Goal: Transaction & Acquisition: Purchase product/service

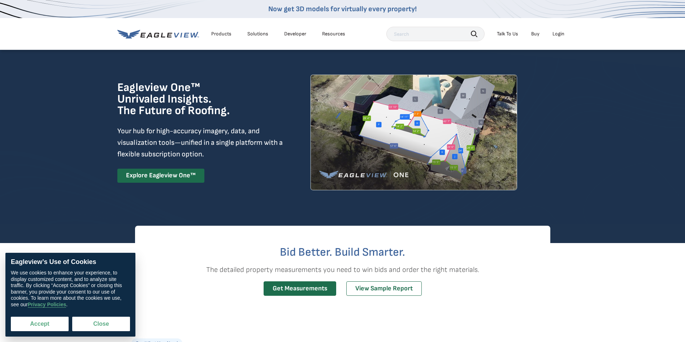
click at [52, 322] on button "Accept" at bounding box center [40, 324] width 58 height 14
checkbox input "true"
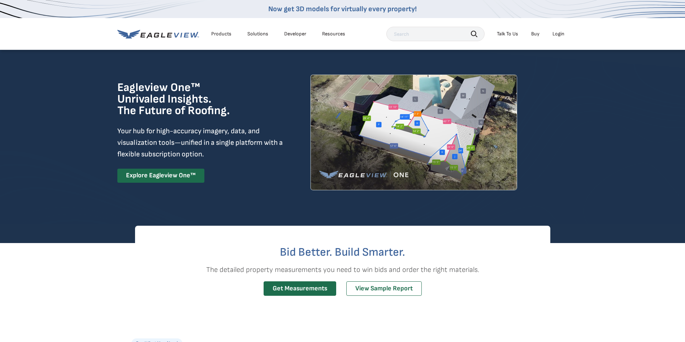
click at [558, 35] on div "Login" at bounding box center [559, 34] width 12 height 7
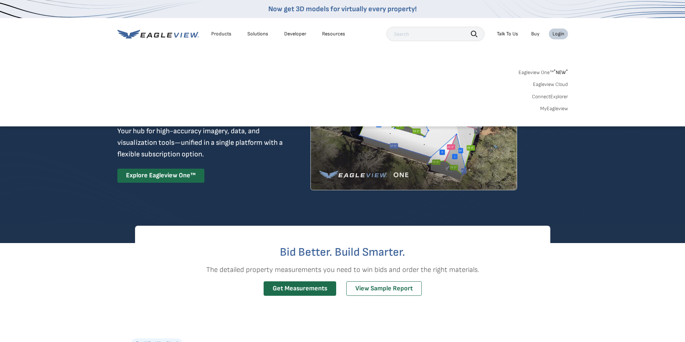
click at [560, 33] on div "Login" at bounding box center [559, 34] width 12 height 7
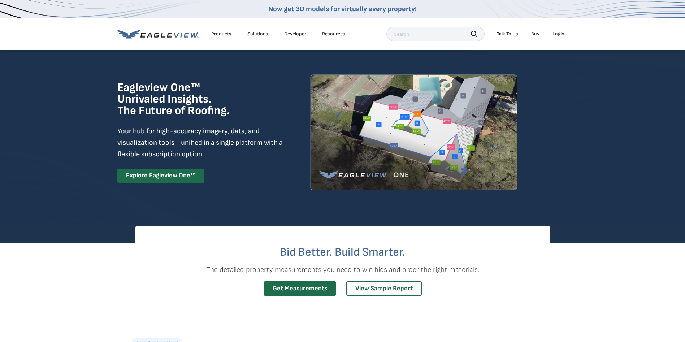
click at [560, 33] on div "Login" at bounding box center [559, 34] width 12 height 7
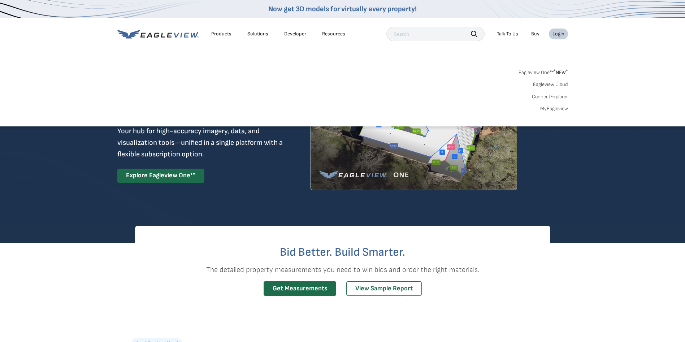
click at [547, 71] on link "Eagleview One™ * NEW *" at bounding box center [544, 71] width 50 height 8
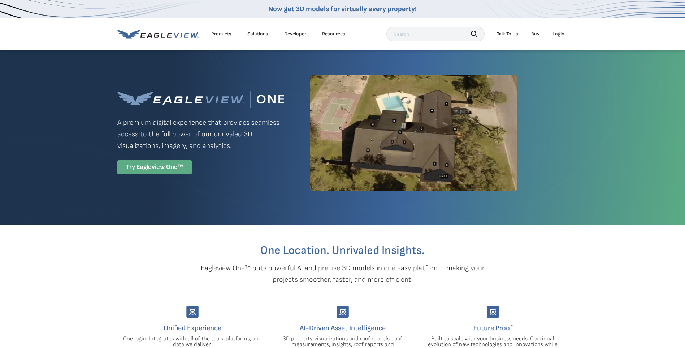
click at [159, 168] on div "Try Eagleview One™" at bounding box center [154, 167] width 74 height 14
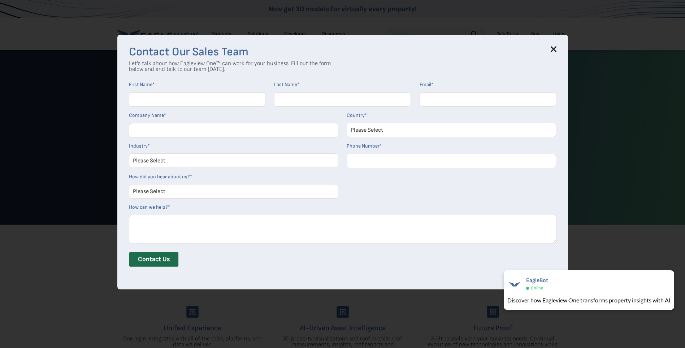
click at [173, 102] on input "First Name *" at bounding box center [197, 99] width 137 height 14
type input "[PERSON_NAME]"
type input "[EMAIL_ADDRESS][DOMAIN_NAME]"
type input "Gutter Customs"
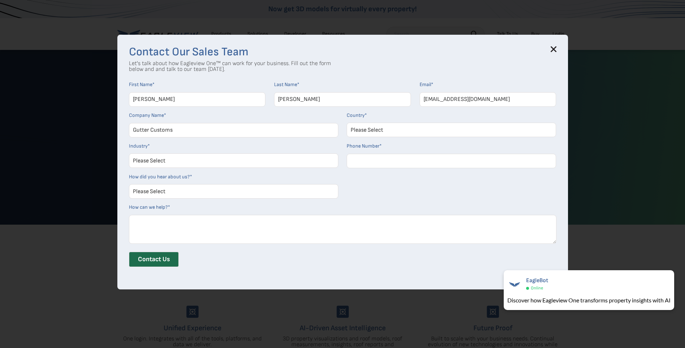
select select "[GEOGRAPHIC_DATA]"
type input "12259079347"
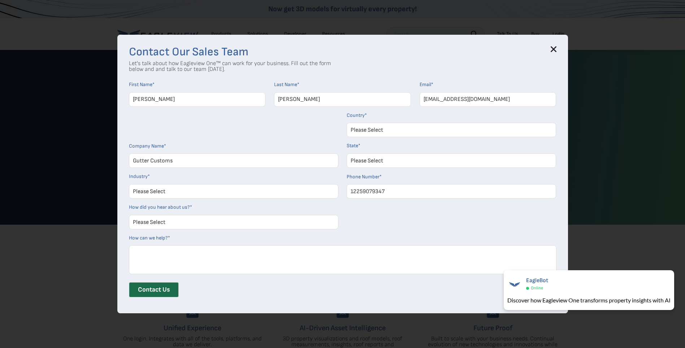
select select "[US_STATE]"
click at [468, 97] on input "[EMAIL_ADDRESS][DOMAIN_NAME]" at bounding box center [488, 99] width 137 height 14
click at [468, 98] on input "[EMAIL_ADDRESS][DOMAIN_NAME]" at bounding box center [488, 99] width 137 height 14
click at [482, 98] on input "[EMAIL_ADDRESS][DOMAIN_NAME]" at bounding box center [488, 99] width 137 height 14
type input "[EMAIL_ADDRESS][DOMAIN_NAME]"
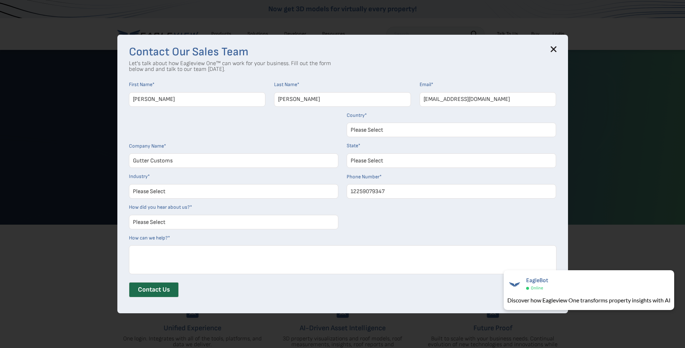
click at [231, 190] on select "Please Select Architects & Engineering Construction Electric/Gas Utilities Gove…" at bounding box center [234, 191] width 210 height 14
select select "Construction"
click at [132, 184] on select "Please Select Architects & Engineering Construction Electric/Gas Utilities Gove…" at bounding box center [234, 191] width 210 height 14
click at [189, 250] on textarea "How can we help? *" at bounding box center [343, 259] width 428 height 29
type textarea "i own a gutter business and looking for a software that i can use for estimates"
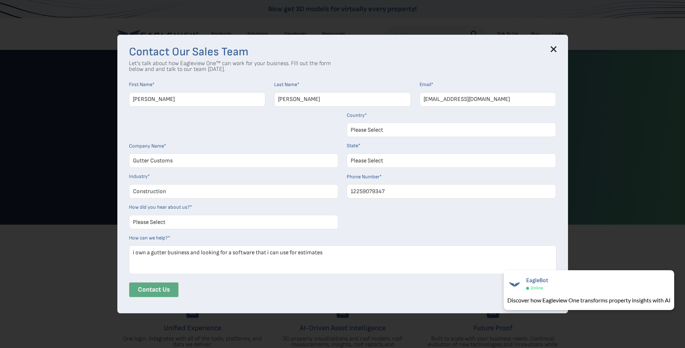
click at [165, 289] on input "Contact Us" at bounding box center [154, 289] width 50 height 15
click at [237, 222] on select "Please Select Search Engine Social Media Word of Mouth Podcast Online Advertise…" at bounding box center [234, 222] width 210 height 14
select select "Other"
click at [132, 215] on select "Please Select Search Engine Social Media Word of Mouth Podcast Online Advertise…" at bounding box center [234, 222] width 210 height 14
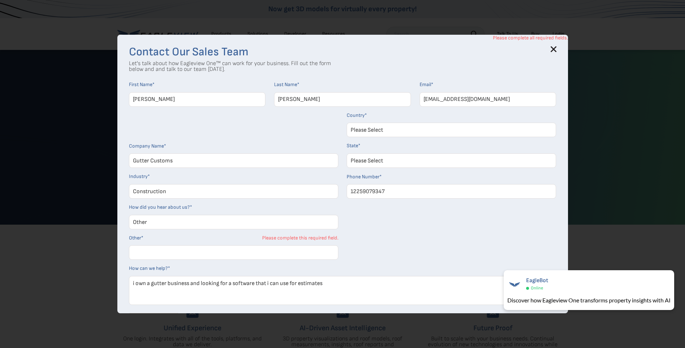
click at [194, 256] on input "Other *" at bounding box center [234, 252] width 210 height 14
click at [155, 249] on input "Other *" at bounding box center [234, 252] width 210 height 14
click at [173, 223] on select "Please Select Search Engine Social Media Word of Mouth Podcast Online Advertise…" at bounding box center [234, 222] width 210 height 14
click at [447, 254] on form "First Name * [PERSON_NAME] Last Name * [PERSON_NAME] Email * [EMAIL_ADDRESS][DO…" at bounding box center [343, 207] width 428 height 252
click at [169, 247] on input "Other *" at bounding box center [234, 252] width 210 height 14
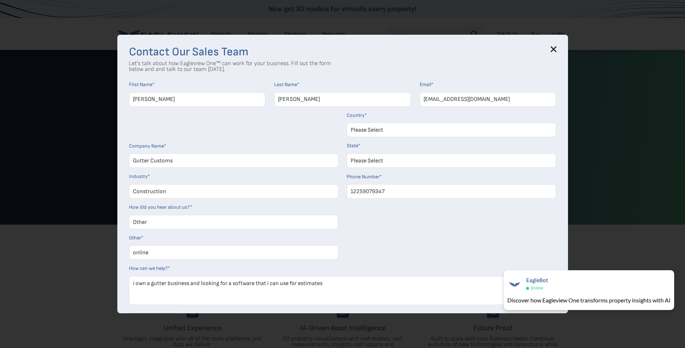
type input "online"
click at [417, 220] on form "First Name * [PERSON_NAME] Last Name * [PERSON_NAME] Email * [EMAIL_ADDRESS][DO…" at bounding box center [343, 207] width 428 height 252
click at [431, 230] on form "First Name * [PERSON_NAME] Last Name * [PERSON_NAME] Email * [EMAIL_ADDRESS][DO…" at bounding box center [343, 207] width 428 height 252
click at [565, 245] on div "Contact Our Sales Team Let's talk about how Eagleview One™ can work for your bu…" at bounding box center [342, 174] width 451 height 278
click at [673, 272] on span "×" at bounding box center [673, 275] width 4 height 8
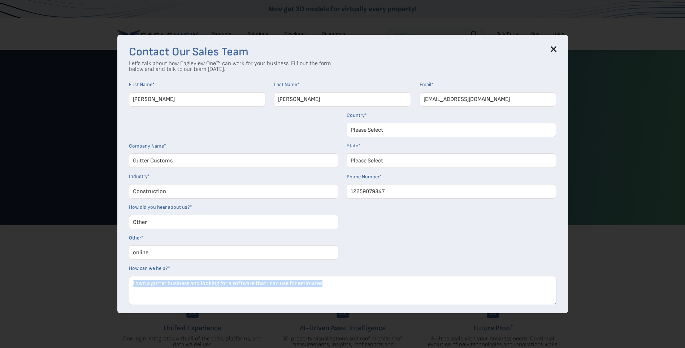
click at [673, 272] on div "Contact Our Sales Team Let's talk about how Eagleview One™ can work for your bu…" at bounding box center [342, 174] width 685 height 348
click at [397, 251] on form "First Name * [PERSON_NAME] Last Name * [PERSON_NAME] Email * [EMAIL_ADDRESS][DO…" at bounding box center [343, 207] width 428 height 252
click at [347, 290] on textarea "i own a gutter business and looking for a software that i can use for estimates" at bounding box center [343, 290] width 428 height 29
click at [366, 249] on form "First Name * [PERSON_NAME] Last Name * [PERSON_NAME] Email * [EMAIL_ADDRESS][DO…" at bounding box center [343, 207] width 428 height 252
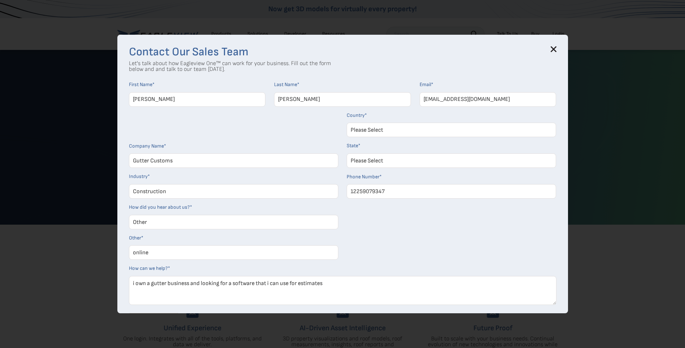
click at [556, 49] on icon at bounding box center [553, 49] width 5 height 5
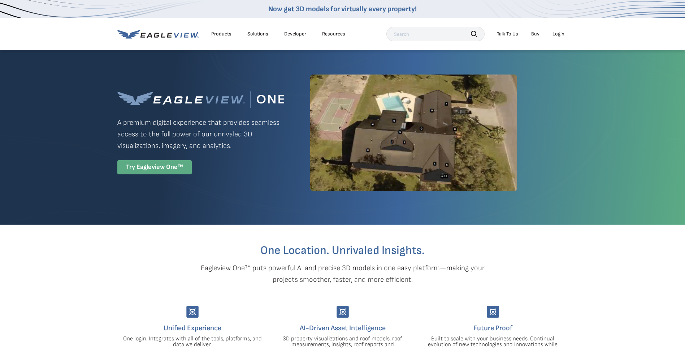
click at [149, 160] on div "Try Eagleview One™" at bounding box center [154, 167] width 74 height 14
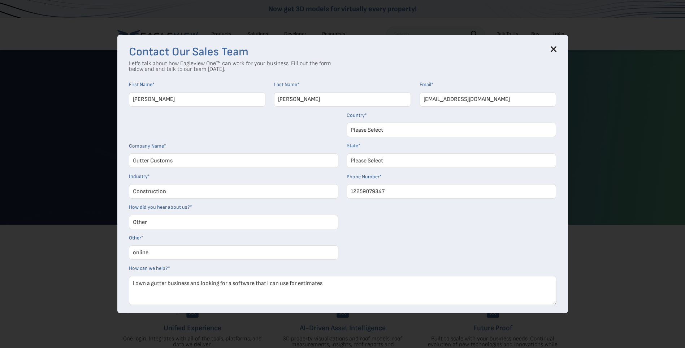
click at [197, 217] on select "Please Select Search Engine Social Media Word of Mouth Podcast Online Advertise…" at bounding box center [234, 222] width 210 height 14
select select "Search Engine"
click at [132, 215] on select "Please Select Search Engine Social Media Word of Mouth Podcast Online Advertise…" at bounding box center [234, 222] width 210 height 14
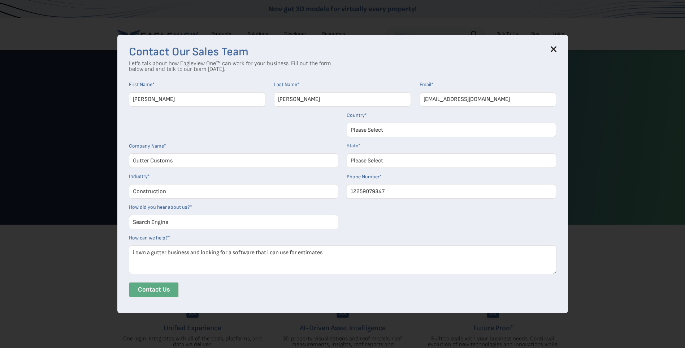
click at [167, 288] on input "Contact Us" at bounding box center [154, 289] width 50 height 15
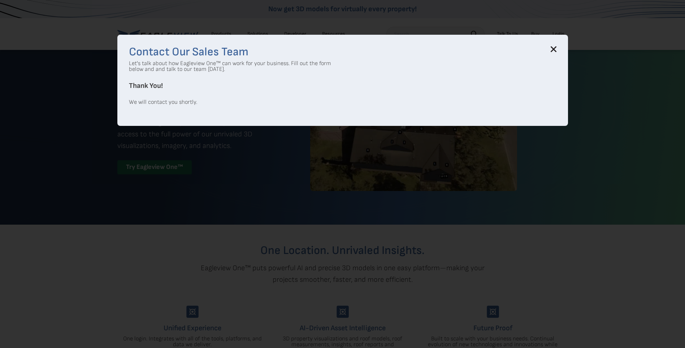
click at [556, 50] on icon at bounding box center [553, 49] width 5 height 5
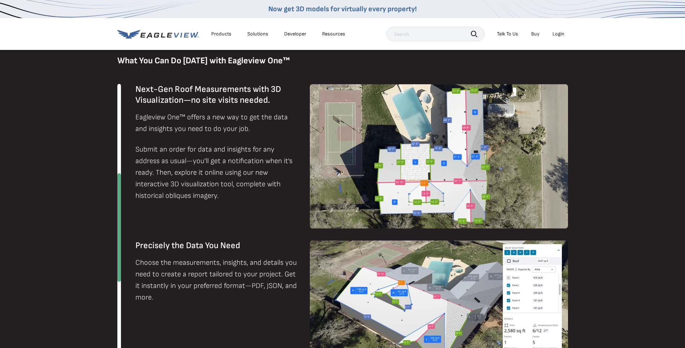
scroll to position [470, 0]
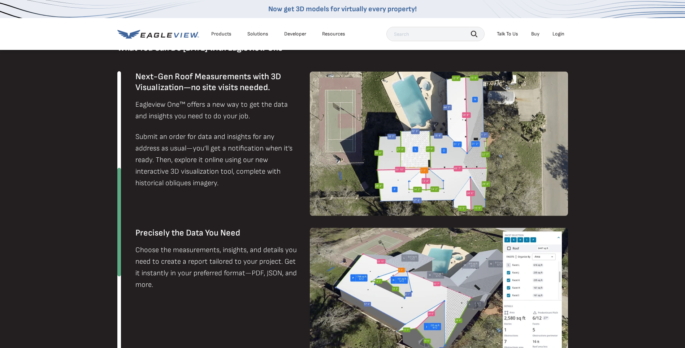
click at [558, 34] on div "Login" at bounding box center [559, 34] width 12 height 7
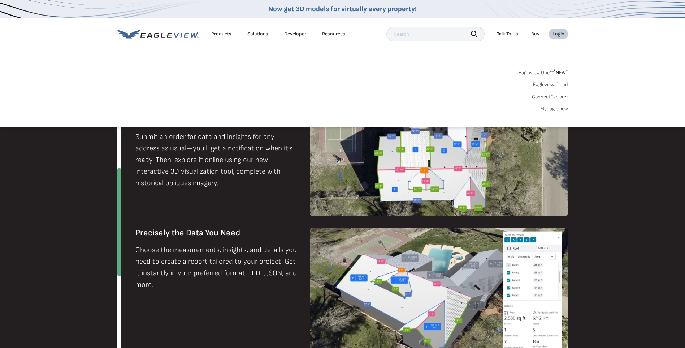
click at [557, 108] on link "MyEagleview" at bounding box center [555, 109] width 28 height 7
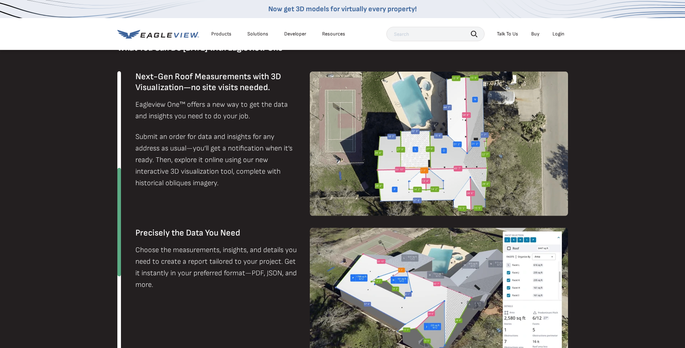
click at [557, 33] on div "Login" at bounding box center [559, 34] width 12 height 7
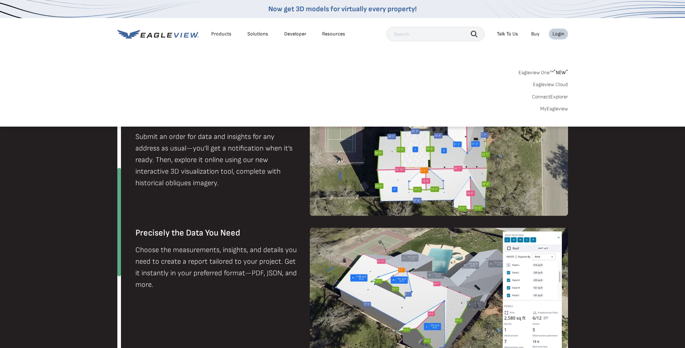
click at [557, 108] on link "MyEagleview" at bounding box center [555, 109] width 28 height 7
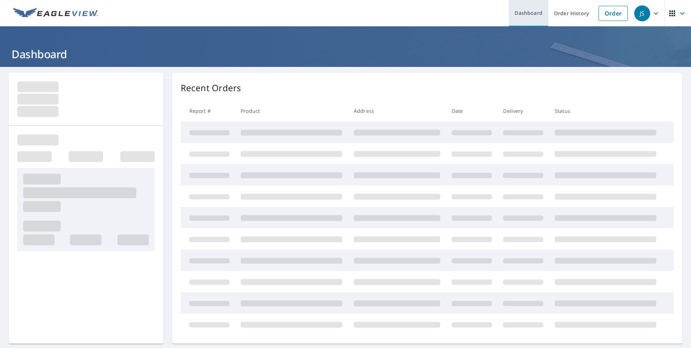
click at [523, 14] on link "Dashboard" at bounding box center [528, 13] width 39 height 26
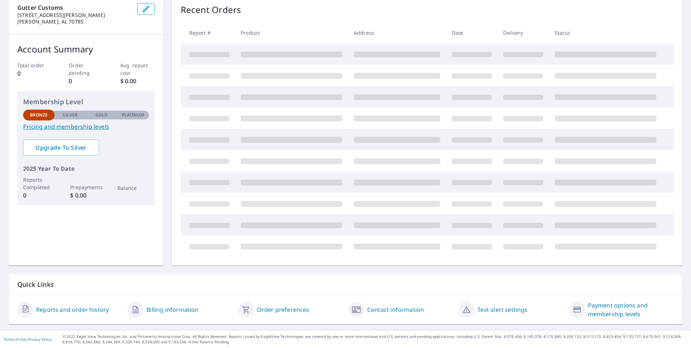
scroll to position [78, 0]
click at [77, 127] on link "Pricing and membership levels" at bounding box center [86, 126] width 126 height 9
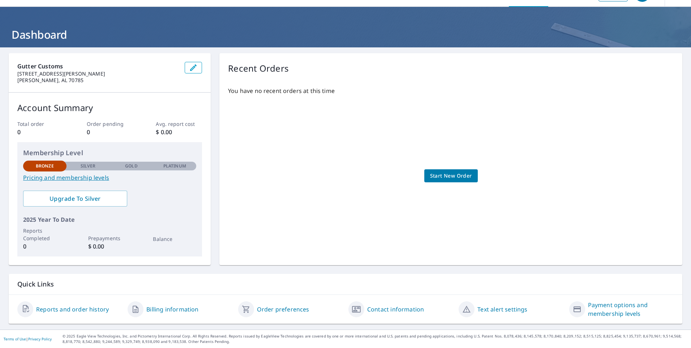
scroll to position [20, 0]
click at [445, 173] on span "Start New Order" at bounding box center [451, 175] width 42 height 9
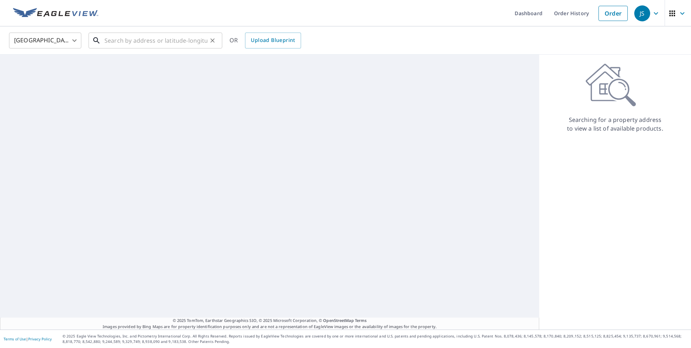
click at [147, 42] on input "text" at bounding box center [155, 40] width 103 height 20
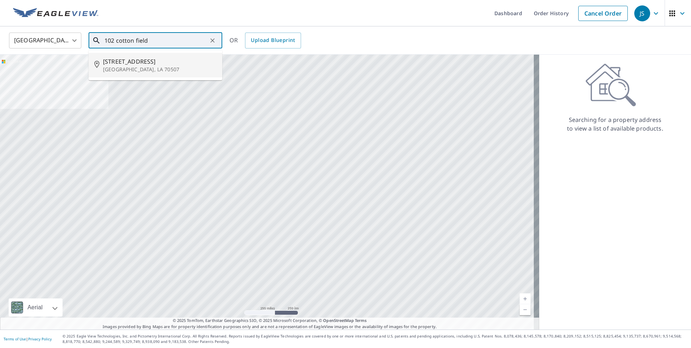
click at [164, 65] on span "102 Cotton Field Dr" at bounding box center [159, 61] width 113 height 9
type input "102 Cotton Field Dr Lafayette, LA 70507"
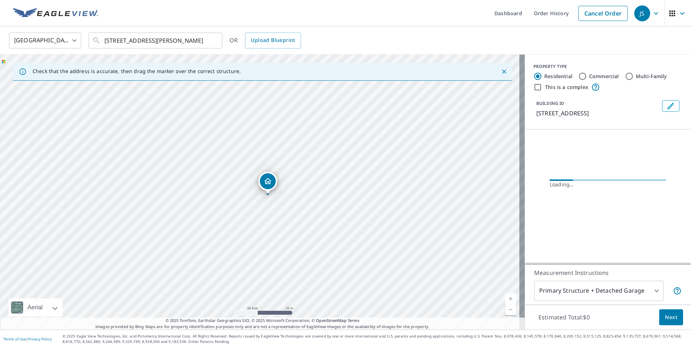
click at [275, 196] on div "102 Cotton Field Dr Lafayette, LA 70507" at bounding box center [262, 192] width 525 height 275
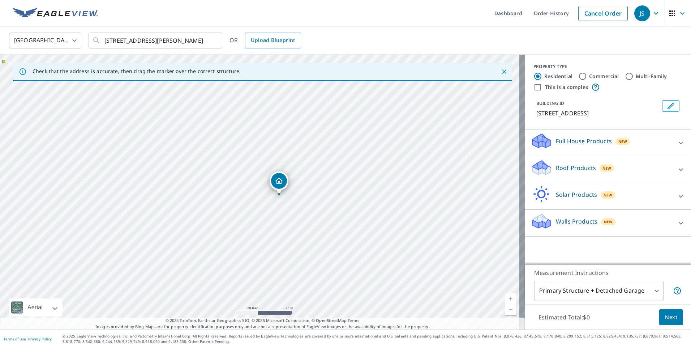
click at [559, 164] on p "Roof Products" at bounding box center [576, 167] width 40 height 9
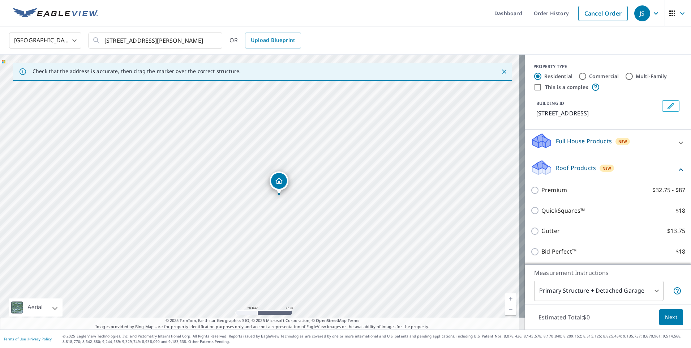
scroll to position [36, 0]
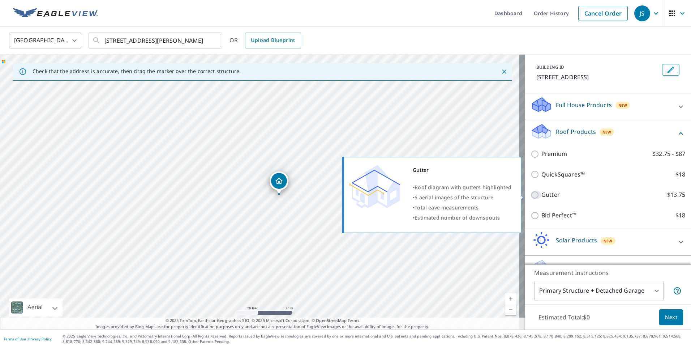
click at [531, 194] on input "Gutter $13.75" at bounding box center [535, 194] width 11 height 9
checkbox input "true"
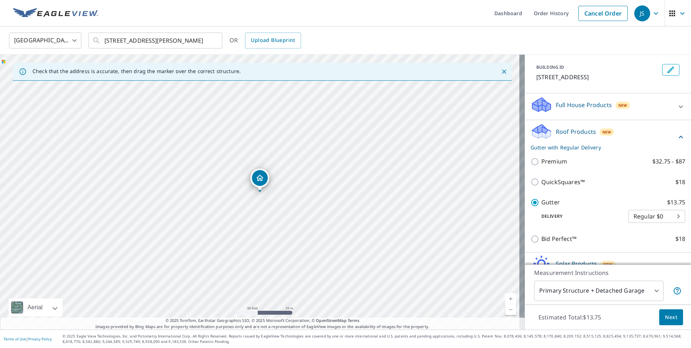
click at [657, 212] on body "JS JS Dashboard Order History Cancel Order JS United States US ​ 102 Cotton Fie…" at bounding box center [345, 174] width 691 height 348
click at [657, 212] on li "Regular $0" at bounding box center [646, 216] width 57 height 13
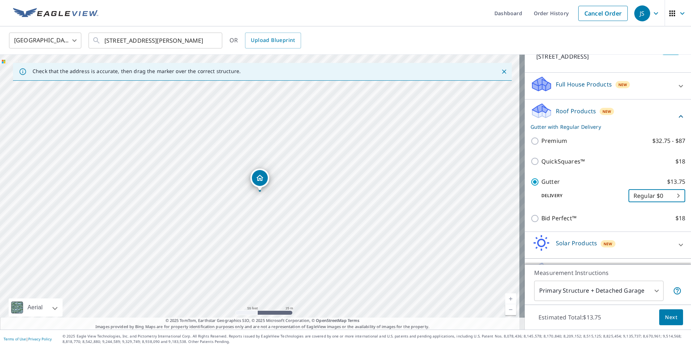
scroll to position [78, 0]
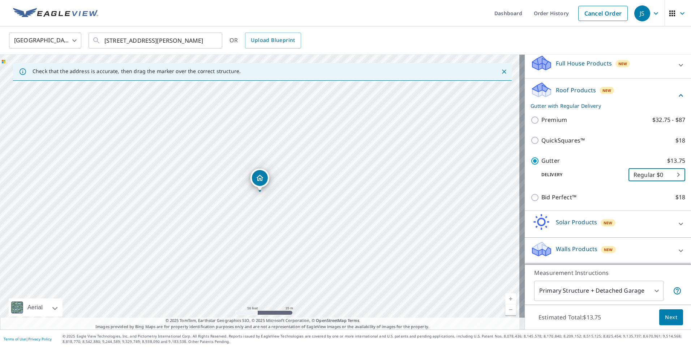
click at [667, 314] on span "Next" at bounding box center [671, 317] width 12 height 9
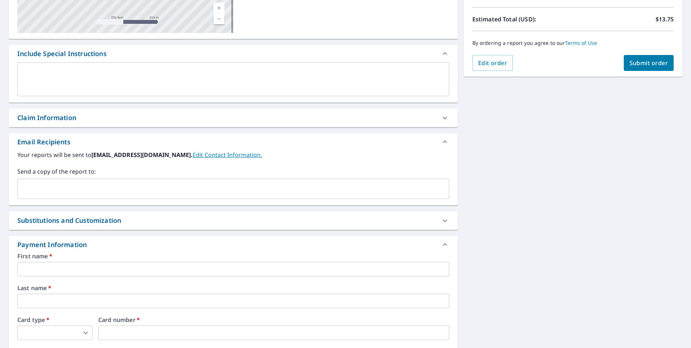
scroll to position [181, 0]
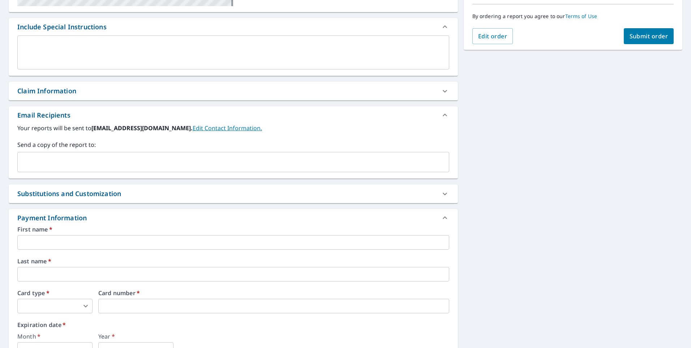
click at [441, 112] on icon at bounding box center [444, 115] width 9 height 9
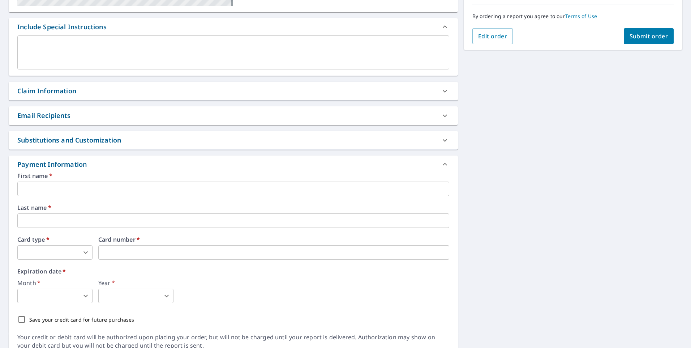
click at [300, 104] on div "102 Cotton Field Dr Lafayette, LA 70507 Aerial Road A standard road map Aerial …" at bounding box center [233, 124] width 449 height 464
click at [299, 111] on div "Email Recipients" at bounding box center [226, 116] width 419 height 10
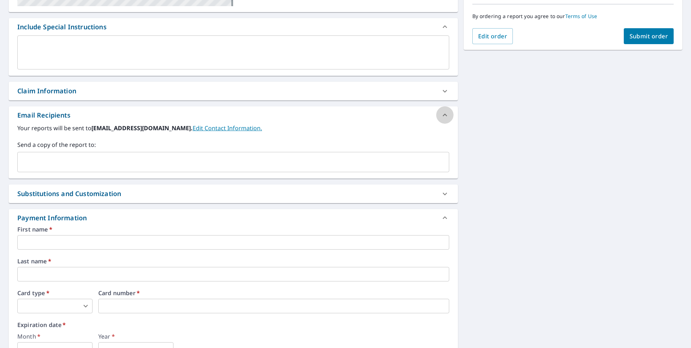
click at [443, 113] on icon at bounding box center [444, 115] width 9 height 9
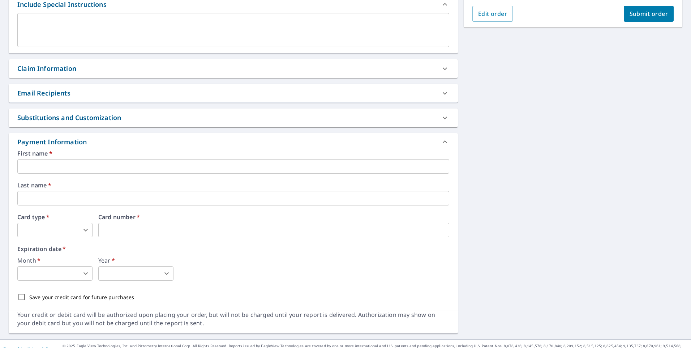
scroll to position [213, 0]
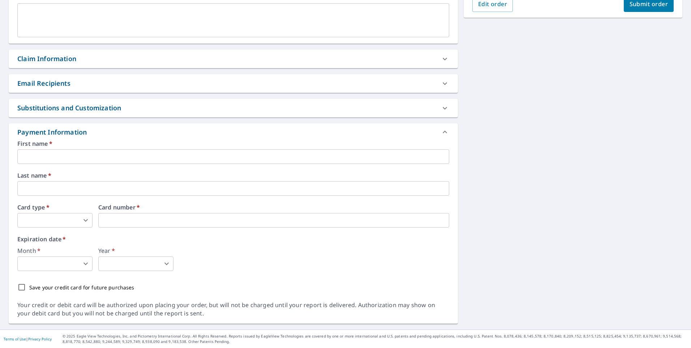
click at [75, 154] on input "text" at bounding box center [233, 156] width 432 height 14
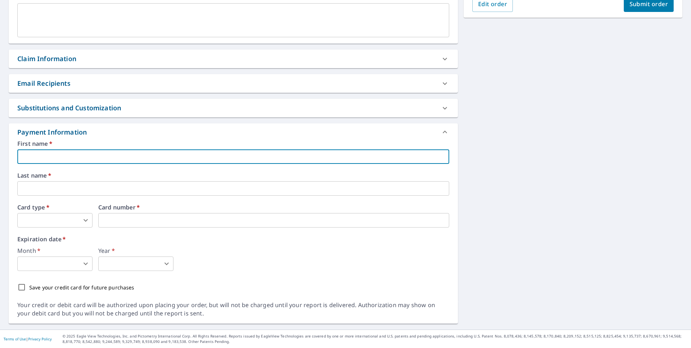
type input "[PERSON_NAME]"
click at [86, 218] on body "JS JS Dashboard Order History Cancel Order JS Dashboard / Finalize Order Finali…" at bounding box center [345, 174] width 691 height 348
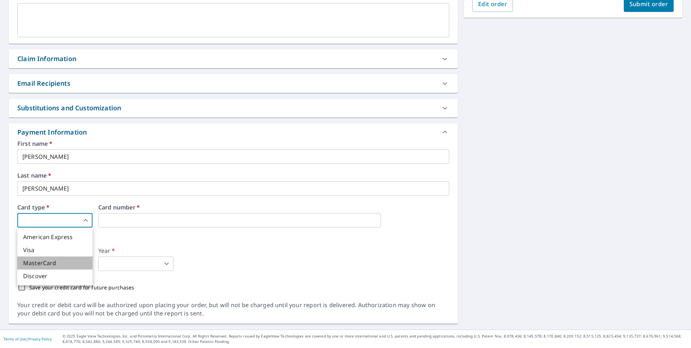
drag, startPoint x: 58, startPoint y: 263, endPoint x: 82, endPoint y: 245, distance: 30.0
click at [58, 263] on li "MasterCard" at bounding box center [54, 262] width 75 height 13
type input "3"
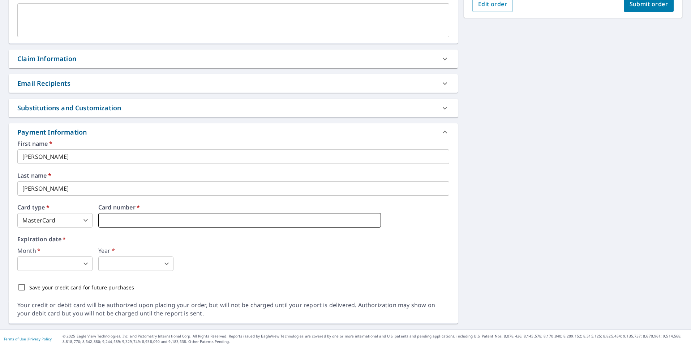
click at [139, 214] on iframe at bounding box center [239, 220] width 283 height 14
click at [81, 261] on body "JS JS Dashboard Order History Cancel Order JS Dashboard / Finalize Order Finali…" at bounding box center [345, 174] width 691 height 348
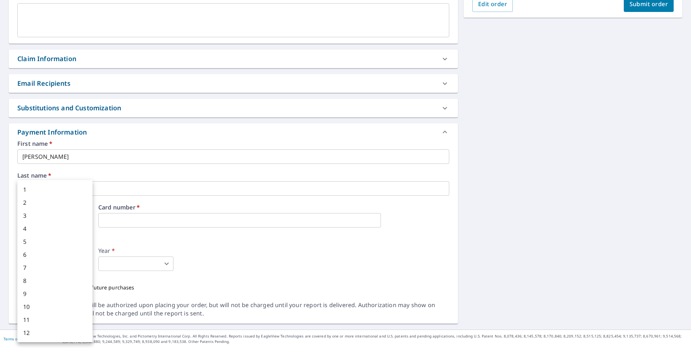
click at [32, 269] on li "7" at bounding box center [54, 267] width 75 height 13
type input "7"
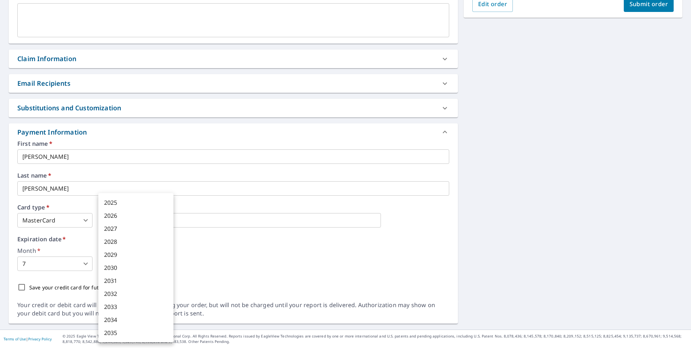
click at [140, 267] on body "JS JS Dashboard Order History Cancel Order JS Dashboard / Finalize Order Finali…" at bounding box center [345, 174] width 691 height 348
click at [112, 252] on li "2029" at bounding box center [135, 254] width 75 height 13
type input "2029"
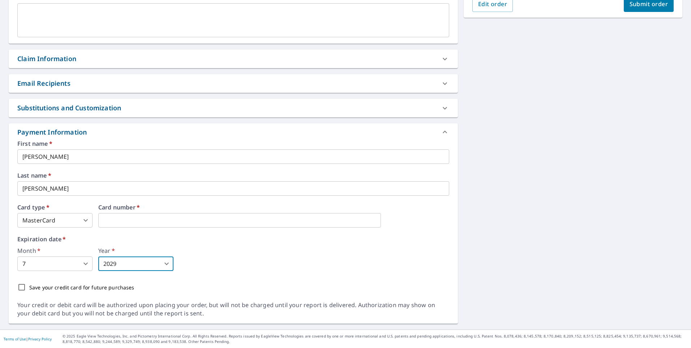
click at [23, 284] on input "Save your credit card for future purchases" at bounding box center [21, 286] width 15 height 15
checkbox input "true"
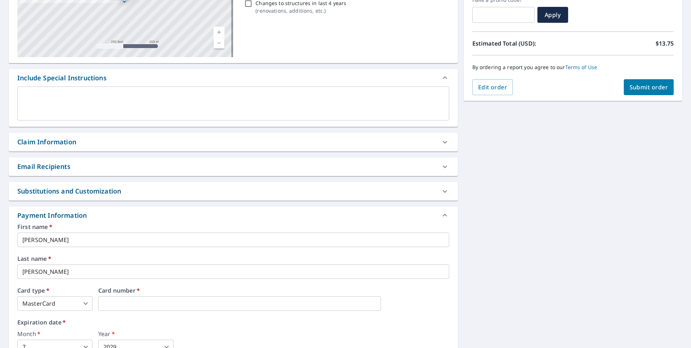
scroll to position [0, 0]
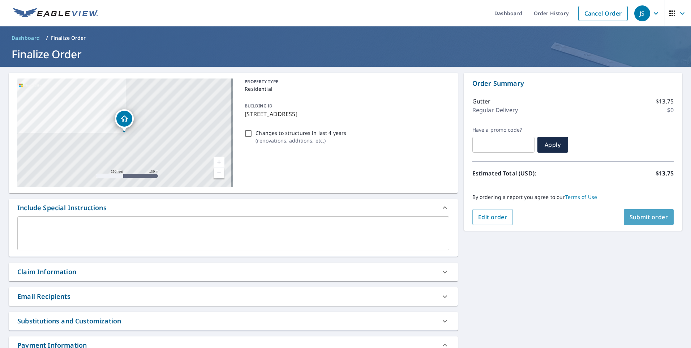
click at [653, 217] on span "Submit order" at bounding box center [648, 217] width 39 height 8
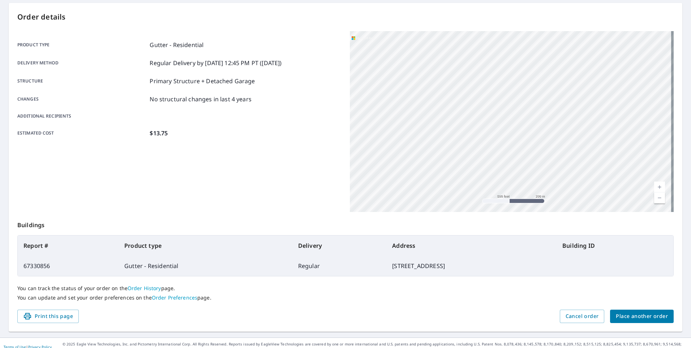
scroll to position [78, 0]
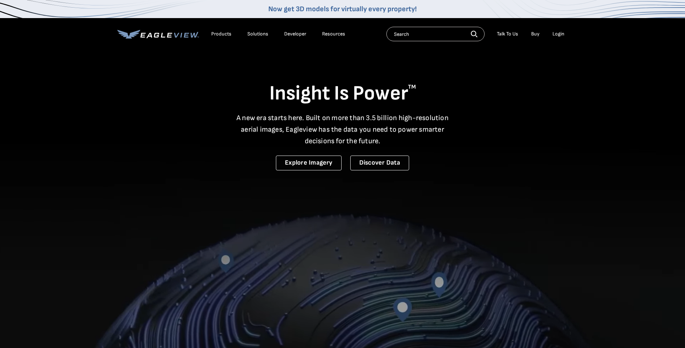
click at [554, 35] on div "Login" at bounding box center [559, 34] width 12 height 7
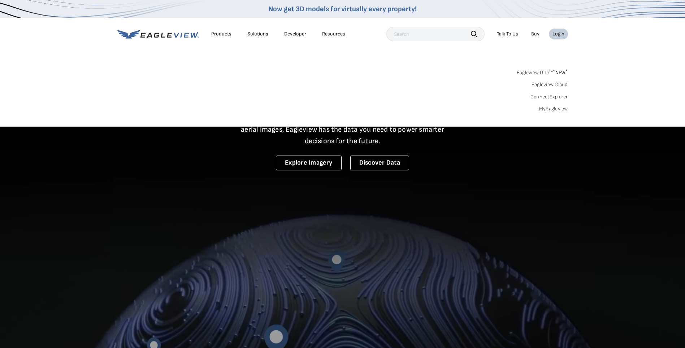
click at [553, 107] on link "MyEagleview" at bounding box center [554, 109] width 29 height 7
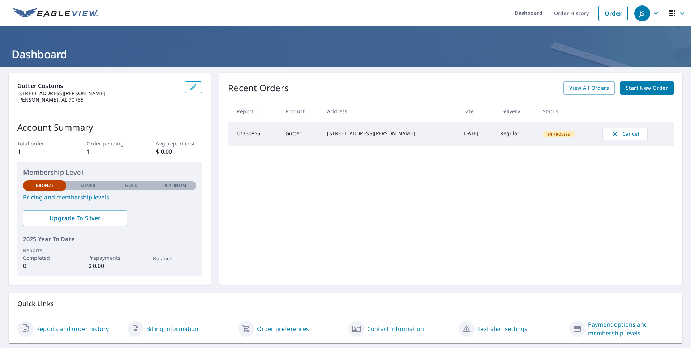
click at [400, 132] on div "102 Cotton Field Dr Lafayette, LA 70507" at bounding box center [389, 133] width 124 height 7
click at [584, 85] on span "View All Orders" at bounding box center [589, 87] width 40 height 9
click at [630, 90] on span "Start New Order" at bounding box center [647, 87] width 42 height 9
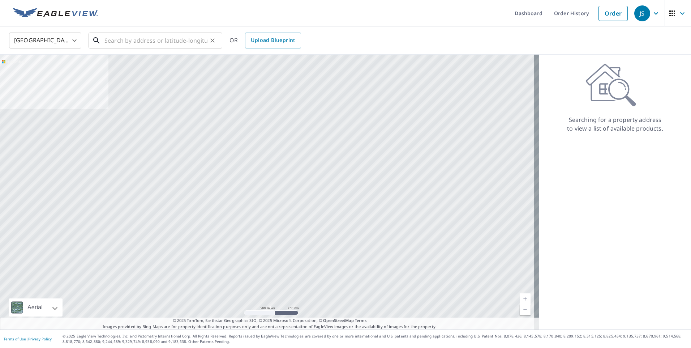
click at [138, 44] on input "text" at bounding box center [155, 40] width 103 height 20
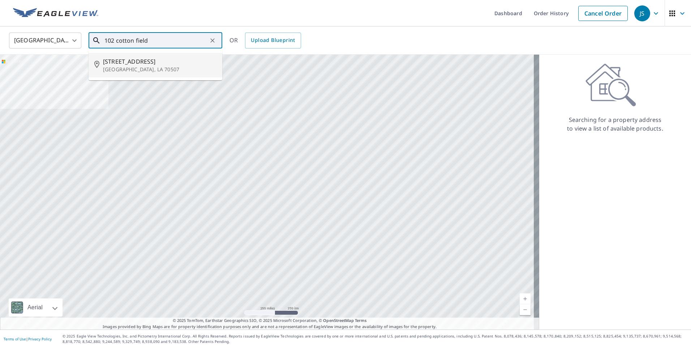
click at [145, 65] on span "102 Cotton Field Dr" at bounding box center [159, 61] width 113 height 9
type input "102 Cotton Field Dr Lafayette, LA 70507"
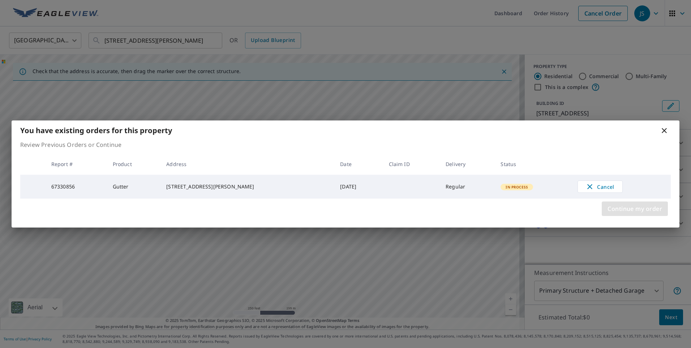
click at [626, 209] on span "Continue my order" at bounding box center [634, 208] width 55 height 10
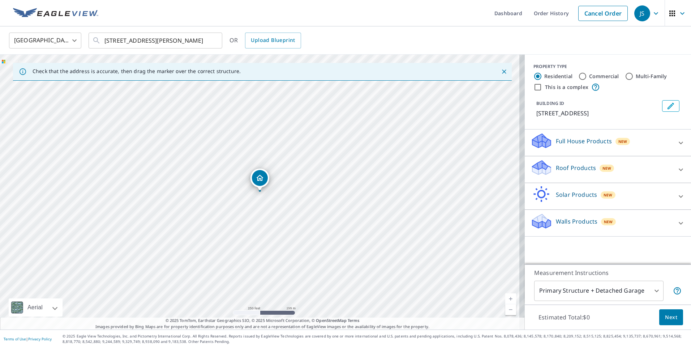
click at [572, 167] on p "Roof Products" at bounding box center [576, 167] width 40 height 9
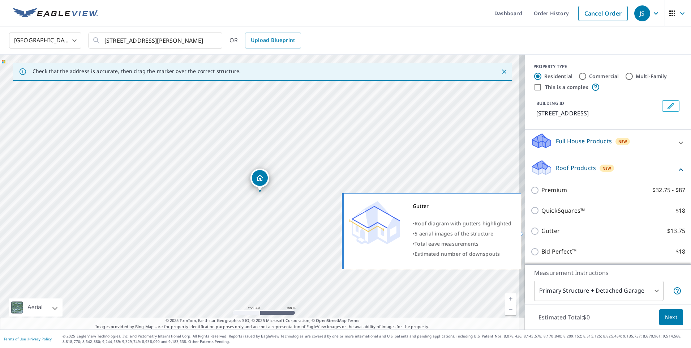
click at [564, 230] on label "Gutter $13.75" at bounding box center [613, 230] width 144 height 9
click at [541, 230] on input "Gutter $13.75" at bounding box center [535, 231] width 11 height 9
checkbox input "true"
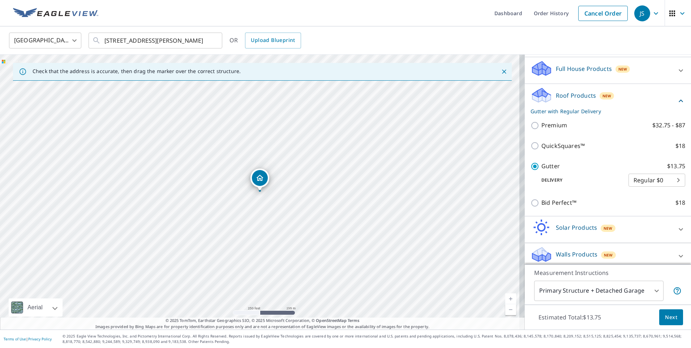
scroll to position [78, 0]
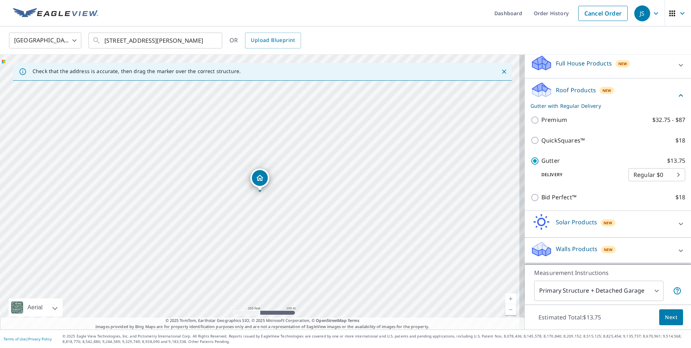
click at [662, 173] on body "JS JS Dashboard Order History Cancel Order JS United States US ​ 102 Cotton Fie…" at bounding box center [345, 174] width 691 height 348
click at [645, 188] on li "3 Hour $42.25" at bounding box center [646, 187] width 57 height 13
type input "7"
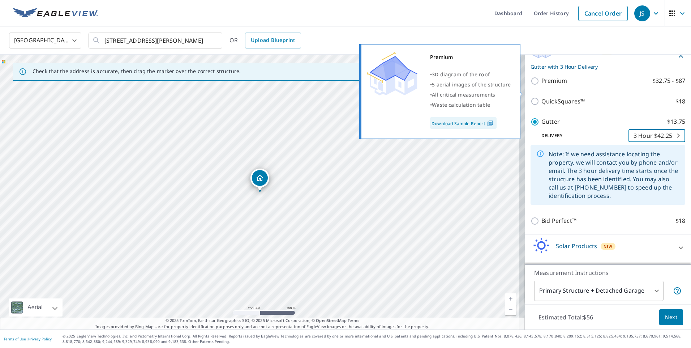
scroll to position [104, 0]
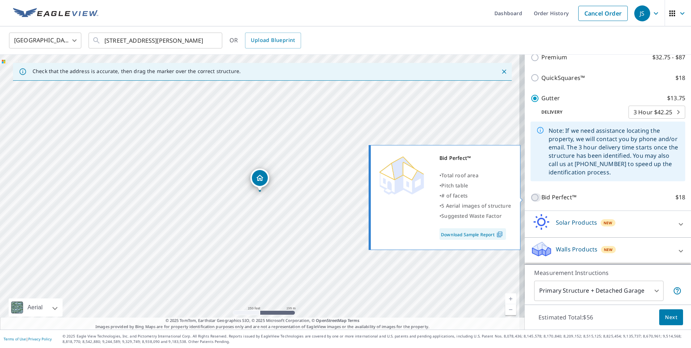
click at [530, 199] on input "Bid Perfect™ $18" at bounding box center [535, 197] width 11 height 9
checkbox input "true"
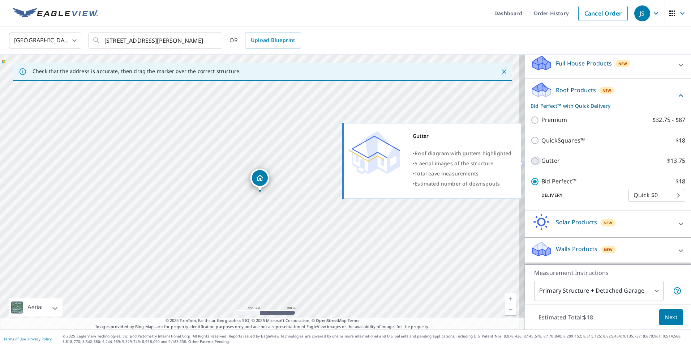
click at [533, 159] on input "Gutter $13.75" at bounding box center [535, 160] width 11 height 9
checkbox input "true"
checkbox input "false"
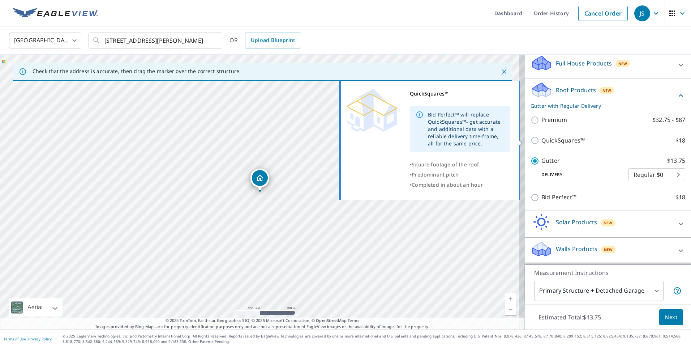
click at [586, 136] on label "QuickSquares™ $18" at bounding box center [613, 140] width 144 height 9
click at [541, 136] on input "QuickSquares™ $18" at bounding box center [535, 140] width 11 height 9
checkbox input "true"
checkbox input "false"
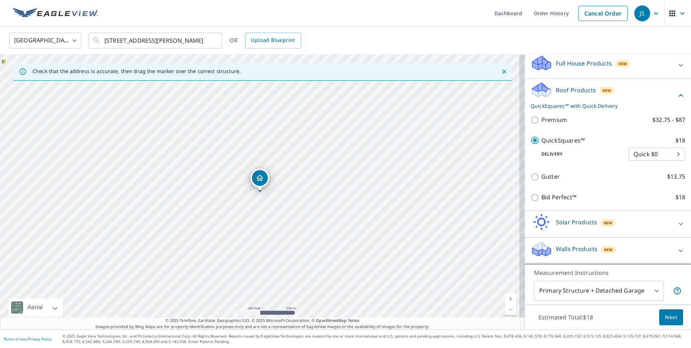
click at [640, 156] on body "JS JS Dashboard Order History Cancel Order JS United States US ​ 102 Cotton Fie…" at bounding box center [345, 174] width 691 height 348
click at [640, 156] on li "Quick $0" at bounding box center [646, 153] width 57 height 13
